Goal: Task Accomplishment & Management: Complete application form

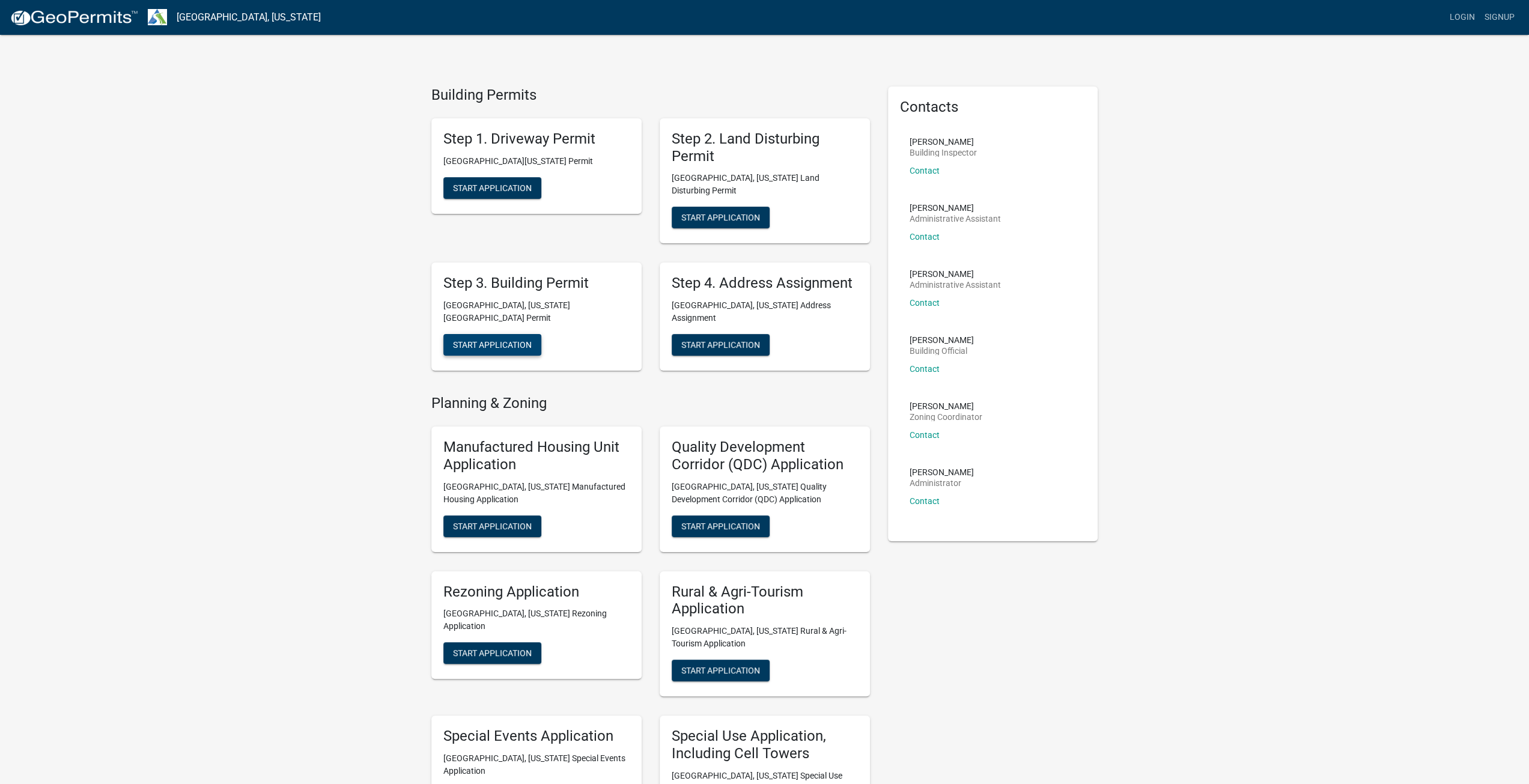
click at [476, 340] on span "Start Application" at bounding box center [492, 344] width 78 height 10
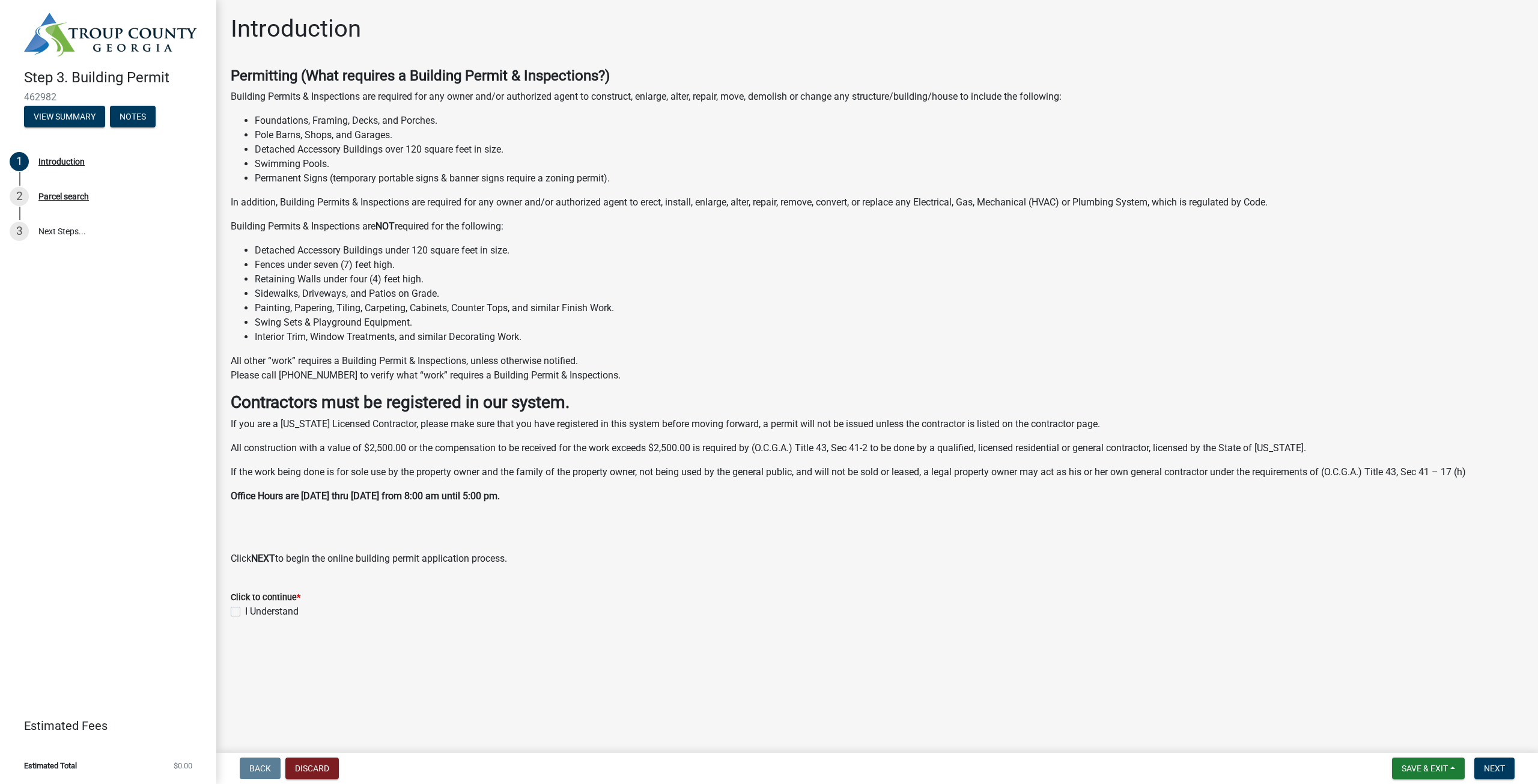
click at [251, 612] on label "I Understand" at bounding box center [271, 611] width 54 height 14
click at [251, 612] on input "I Understand" at bounding box center [249, 608] width 8 height 8
checkbox input "true"
click at [1484, 772] on button "Next" at bounding box center [1494, 767] width 40 height 22
